Goal: Task Accomplishment & Management: Use online tool/utility

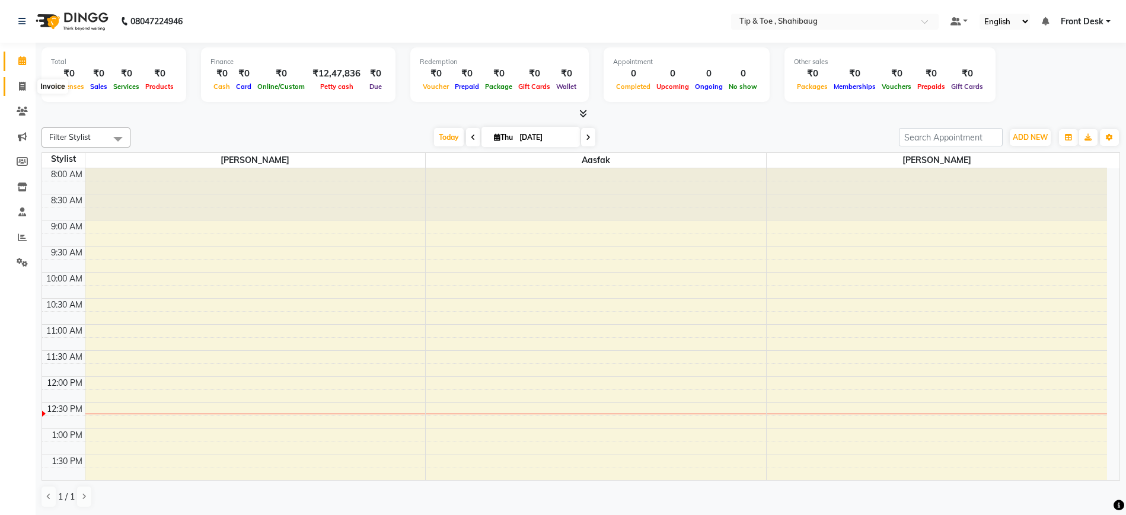
click at [20, 89] on icon at bounding box center [22, 86] width 7 height 9
select select "5489"
select select "service"
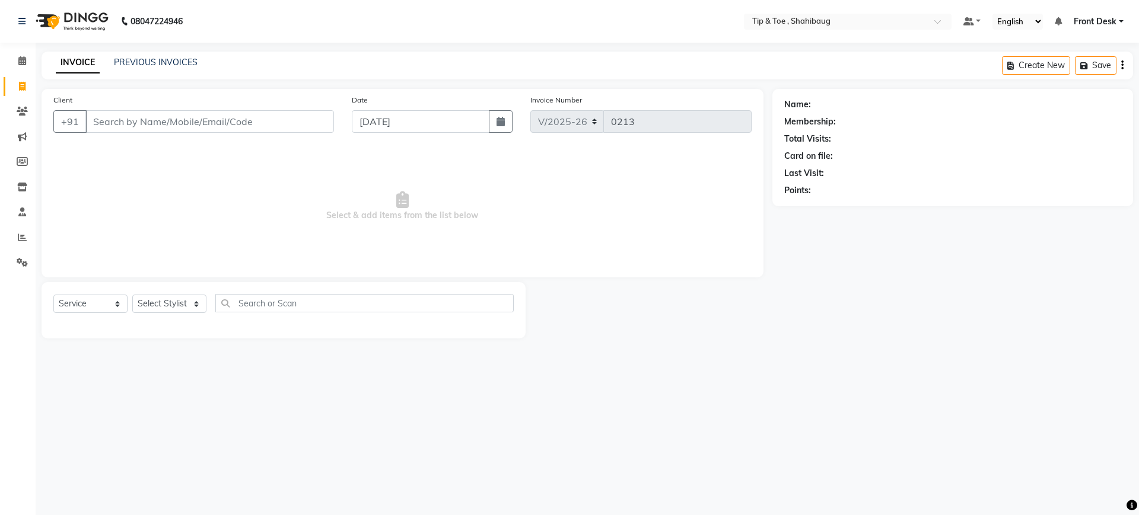
click at [126, 117] on input "Client" at bounding box center [209, 121] width 248 height 23
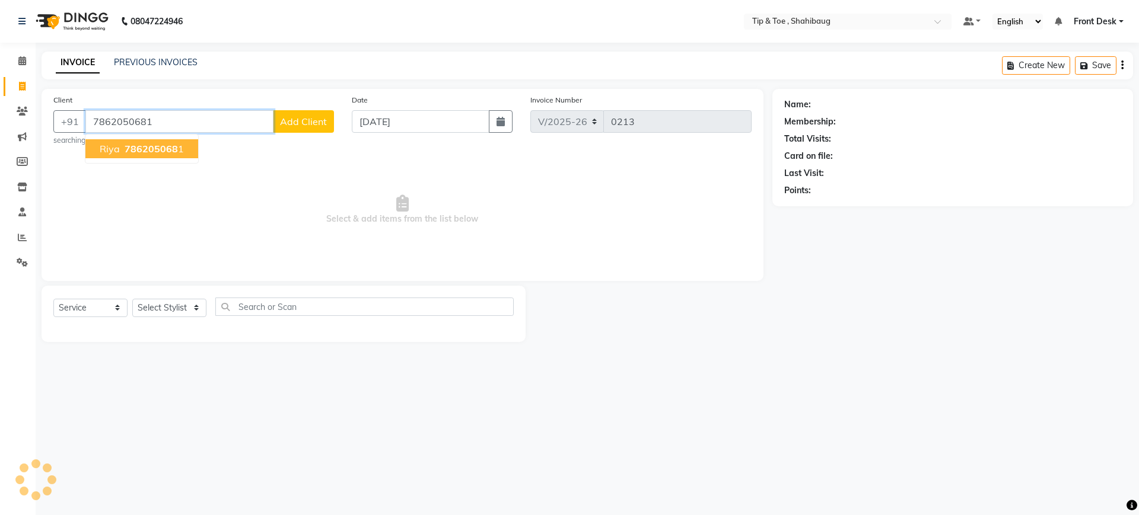
type input "7862050681"
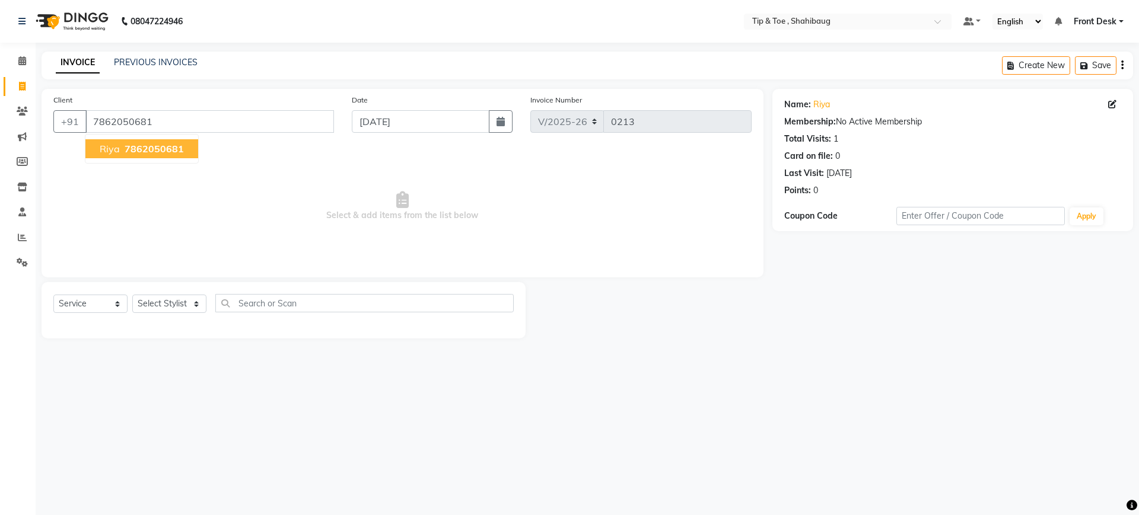
click at [125, 146] on span "7862050681" at bounding box center [154, 149] width 59 height 12
click at [183, 306] on select "Select Stylist Aasfak Front Desk [PERSON_NAME] [PERSON_NAME]" at bounding box center [169, 304] width 74 height 18
select select "37088"
click at [132, 295] on select "Select Stylist Aasfak Front Desk [PERSON_NAME] [PERSON_NAME]" at bounding box center [169, 304] width 74 height 18
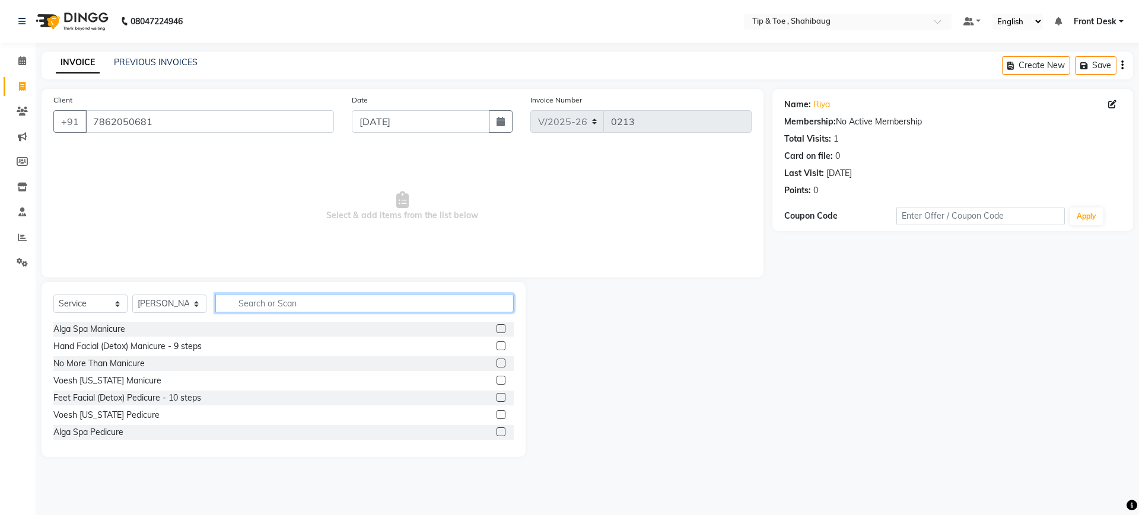
click at [276, 306] on input "text" at bounding box center [364, 303] width 298 height 18
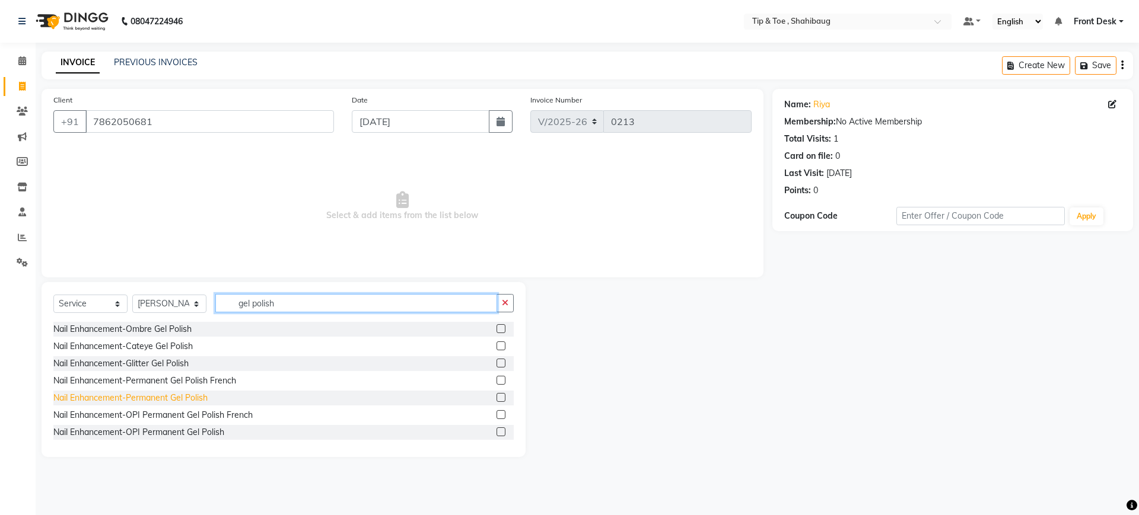
type input "gel polish"
click at [164, 393] on div "Nail Enhancement-Permanent Gel Polish" at bounding box center [130, 398] width 154 height 12
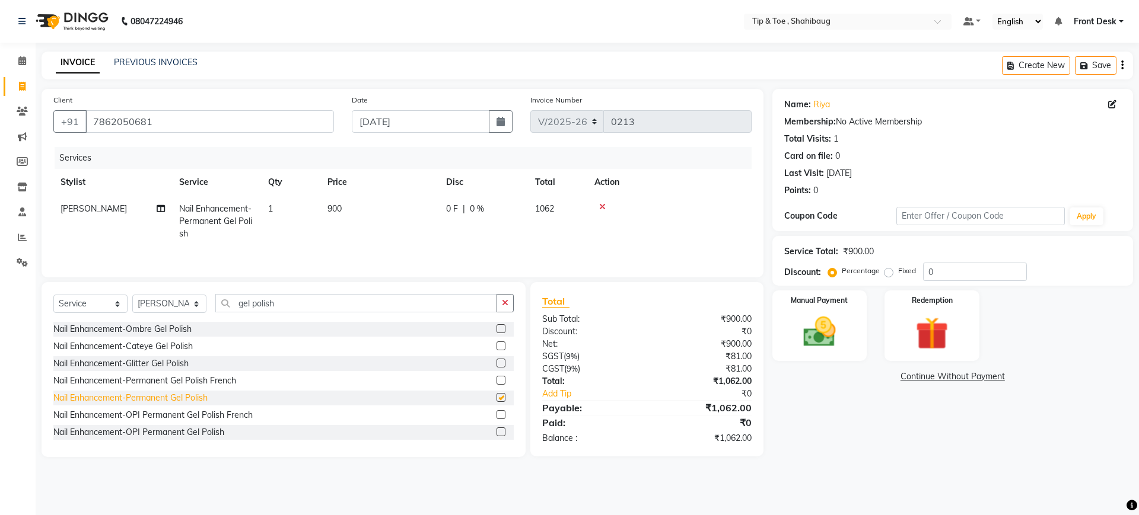
checkbox input "false"
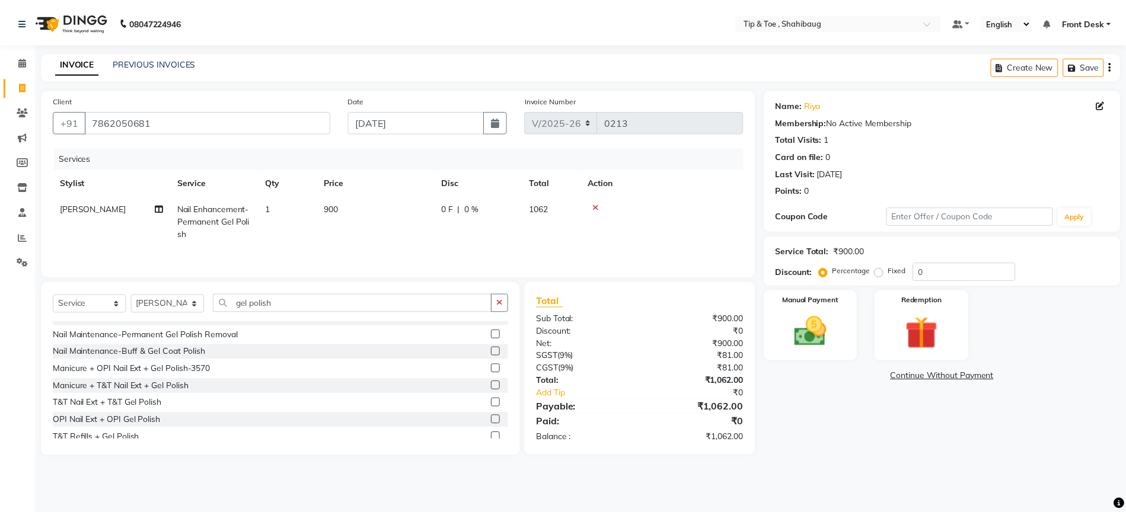
scroll to position [139, 0]
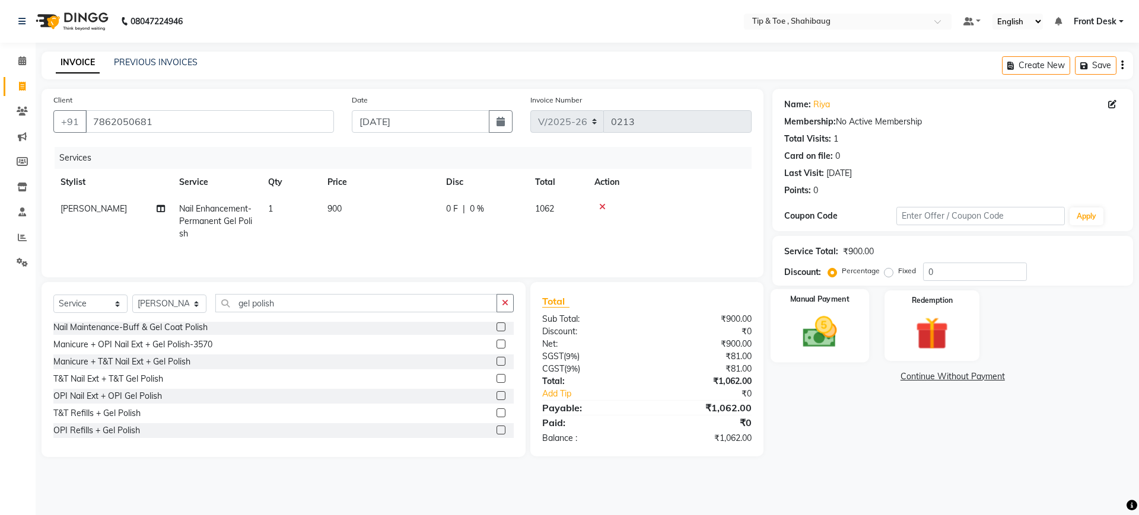
click at [832, 351] on img at bounding box center [819, 332] width 55 height 39
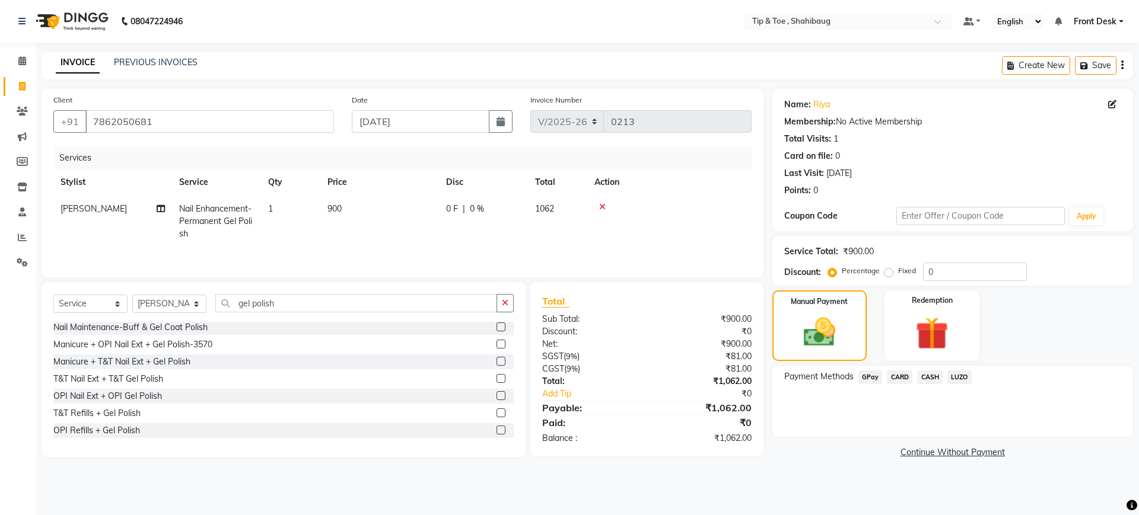
click at [870, 375] on span "GPay" at bounding box center [870, 378] width 24 height 14
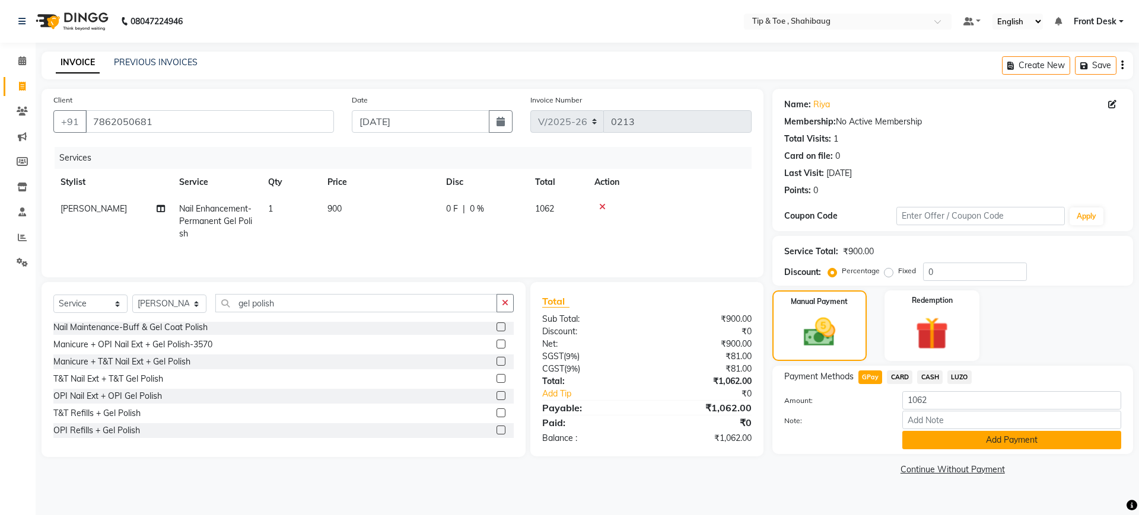
click at [931, 432] on button "Add Payment" at bounding box center [1011, 440] width 219 height 18
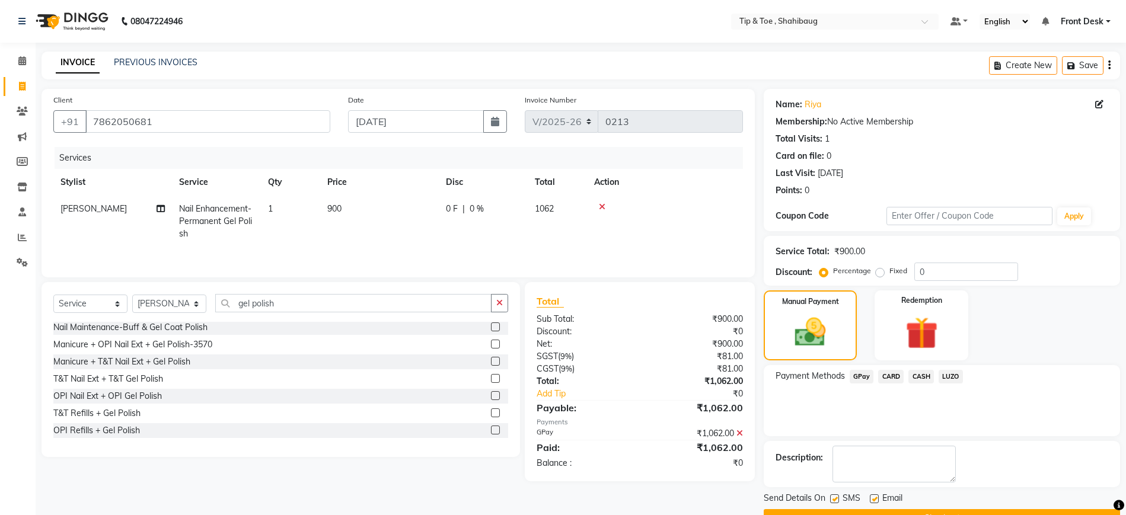
scroll to position [30, 0]
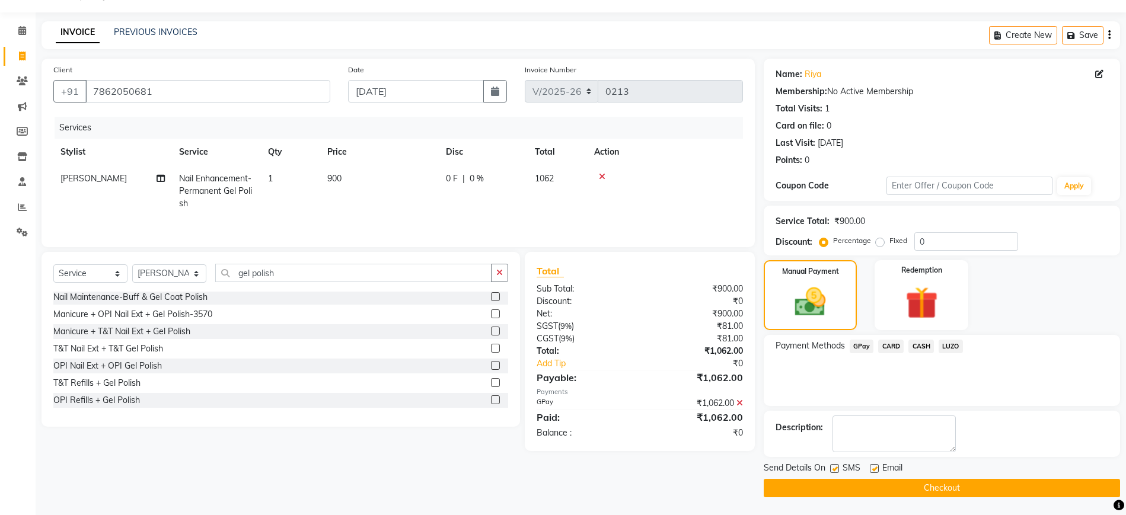
click at [945, 484] on button "Checkout" at bounding box center [942, 488] width 356 height 18
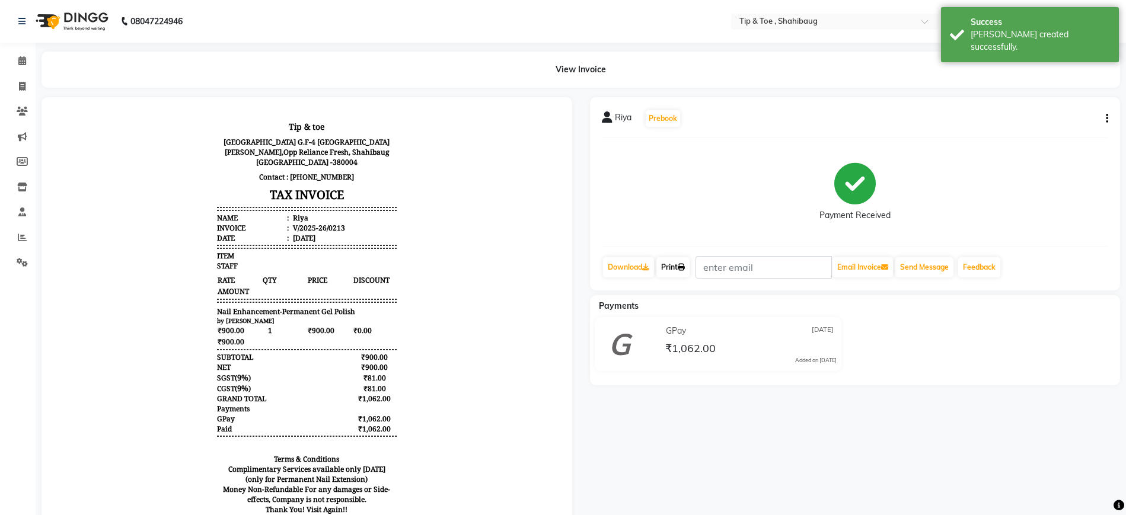
click at [676, 267] on link "Print" at bounding box center [673, 267] width 33 height 20
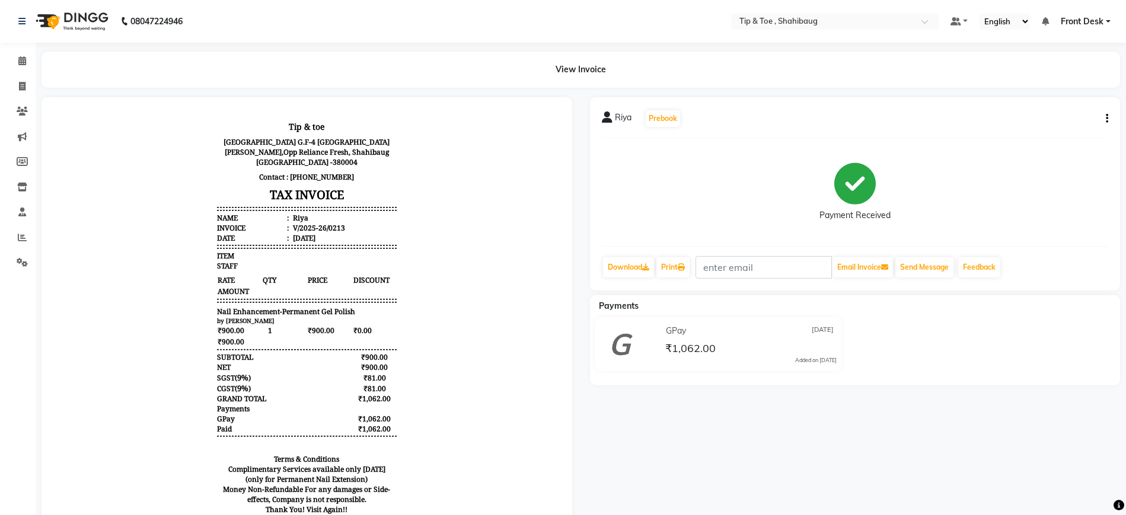
select select "service"
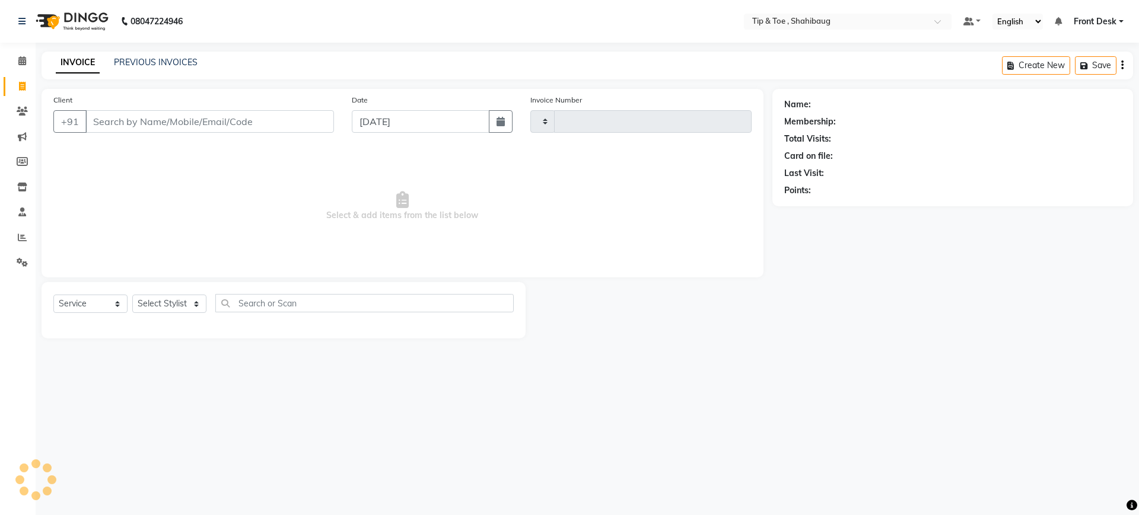
type input "0214"
select select "5489"
click at [164, 116] on input "Client" at bounding box center [209, 121] width 248 height 23
